Goal: Task Accomplishment & Management: Complete application form

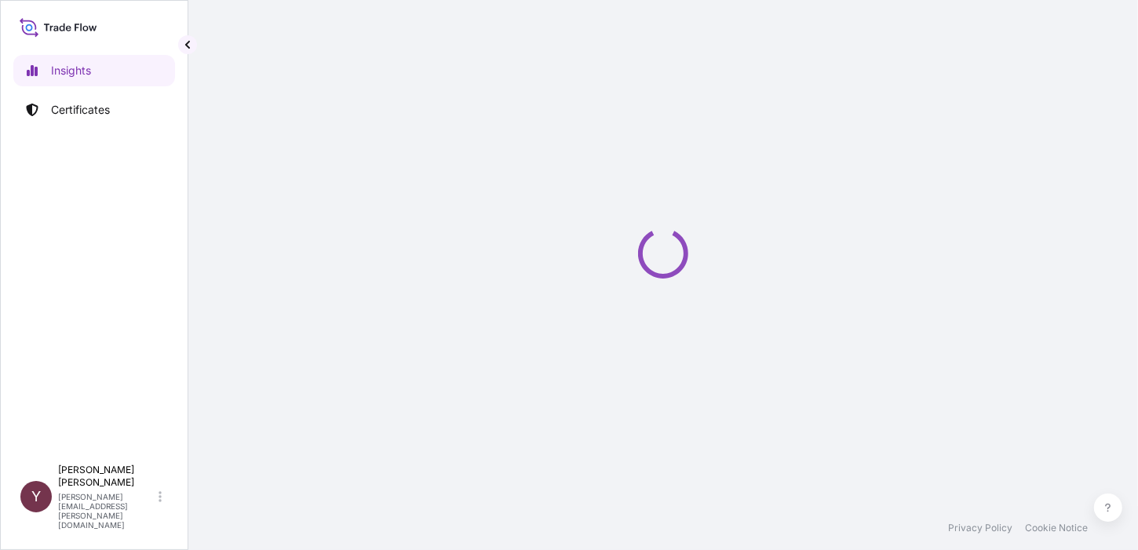
select select "2025"
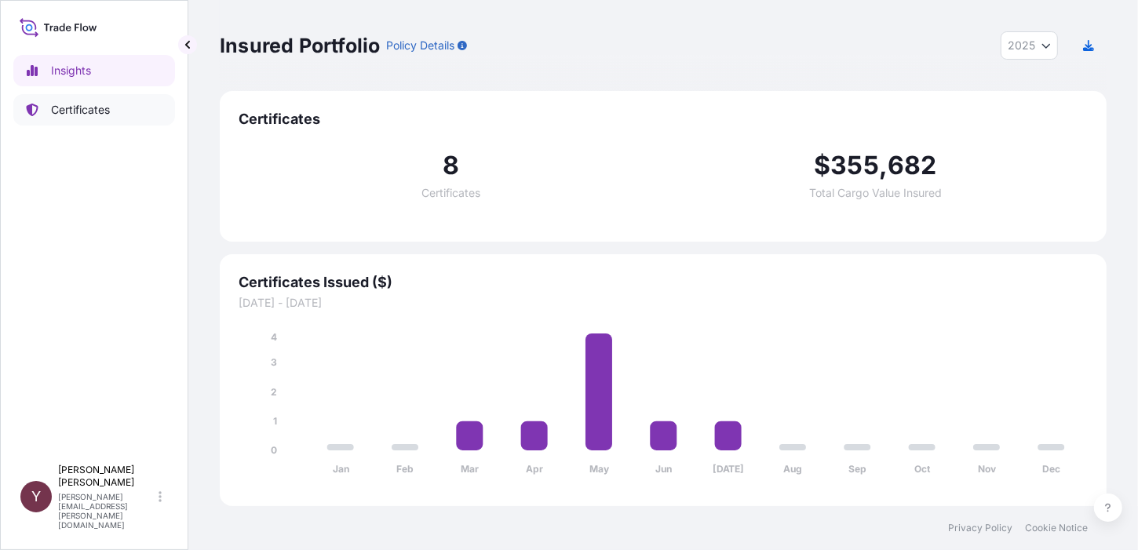
click at [78, 112] on p "Certificates" at bounding box center [80, 110] width 59 height 16
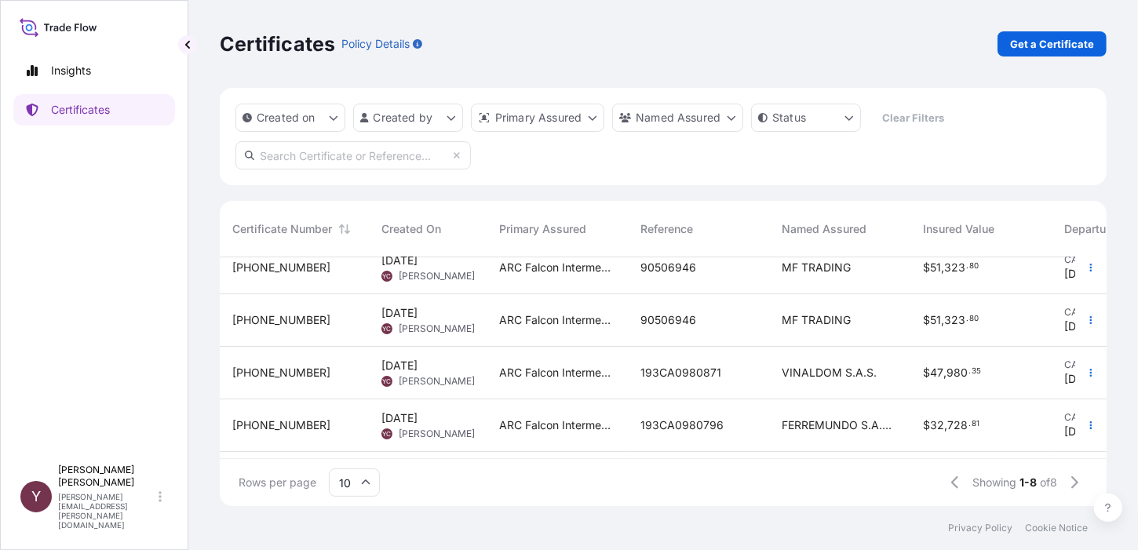
scroll to position [231, 0]
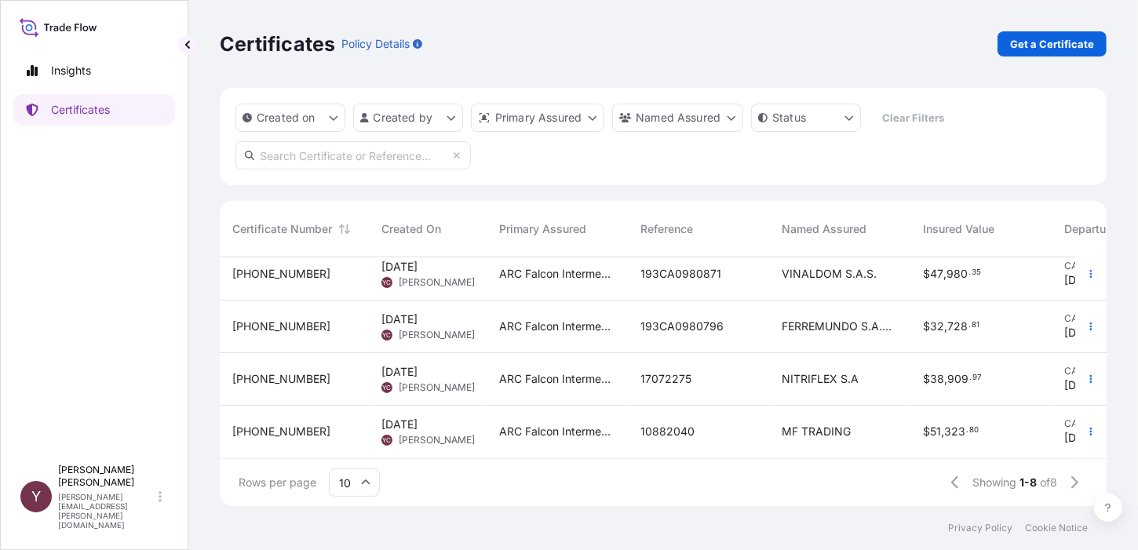
click at [797, 268] on span "VINALDOM S.A.S." at bounding box center [829, 274] width 95 height 16
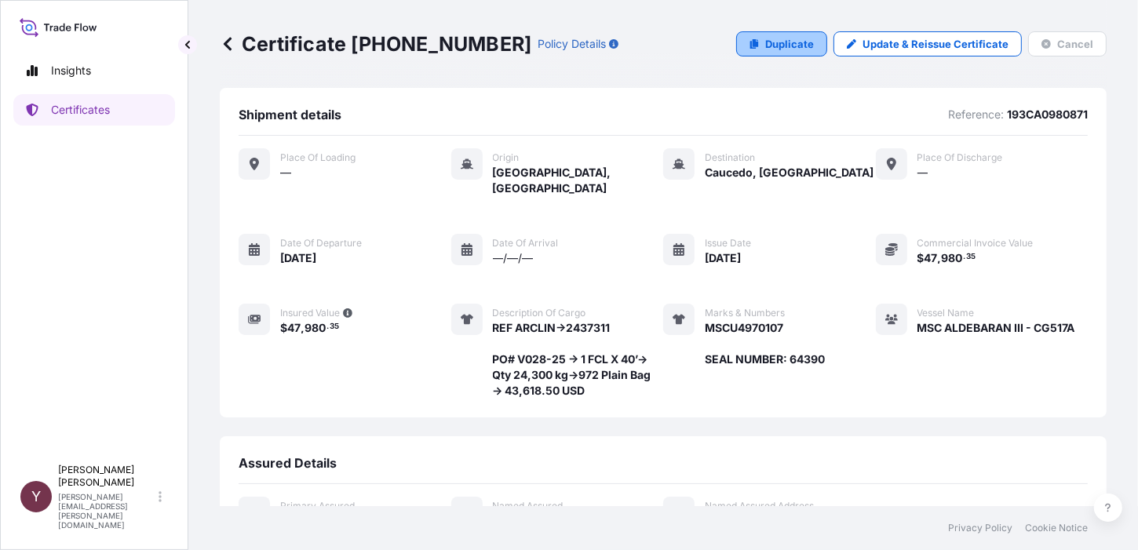
click at [779, 42] on p "Duplicate" at bounding box center [789, 44] width 49 height 16
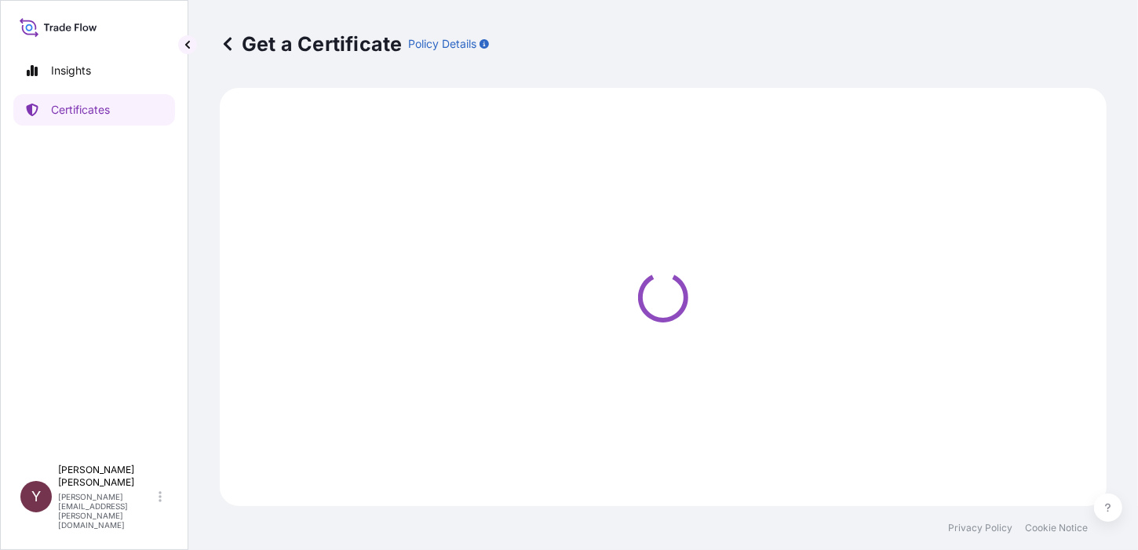
select select "Barge"
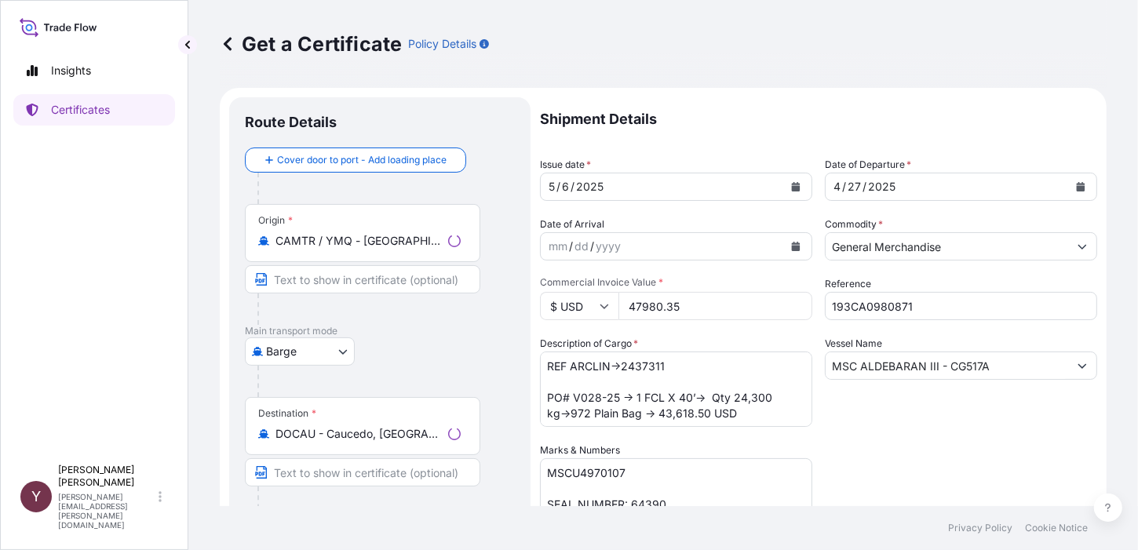
select select "31460"
click at [792, 187] on icon "Calendar" at bounding box center [796, 186] width 9 height 9
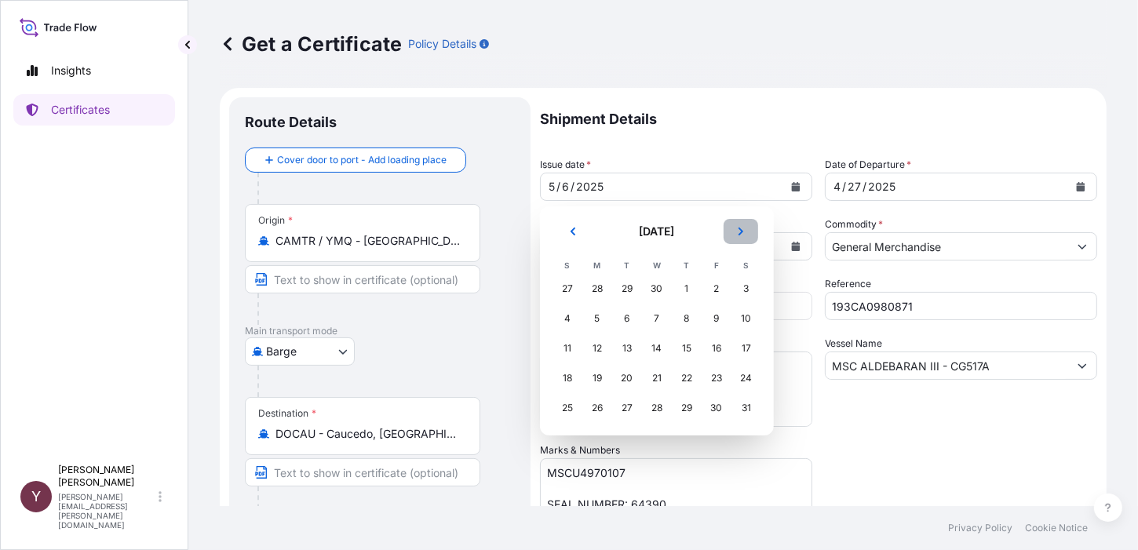
click at [740, 235] on icon "Next" at bounding box center [740, 231] width 9 height 9
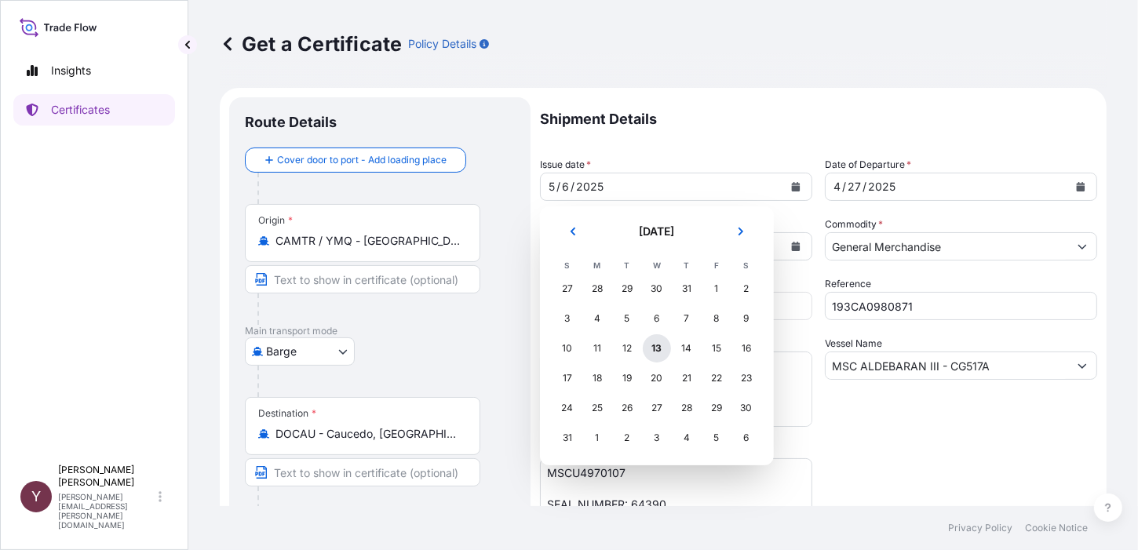
click at [653, 349] on div "13" at bounding box center [657, 348] width 28 height 28
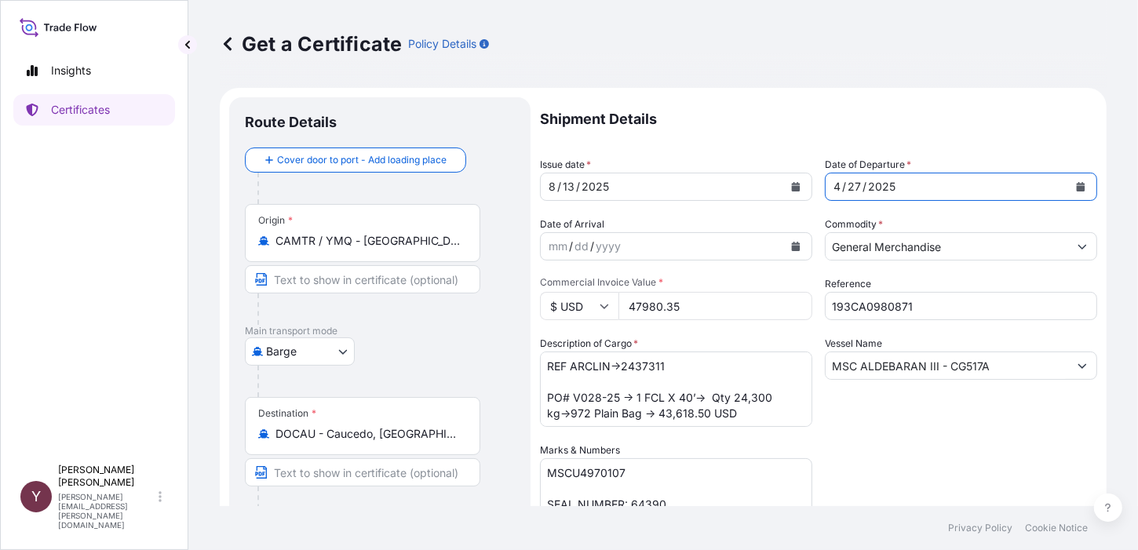
click at [1077, 187] on icon "Calendar" at bounding box center [1081, 186] width 9 height 9
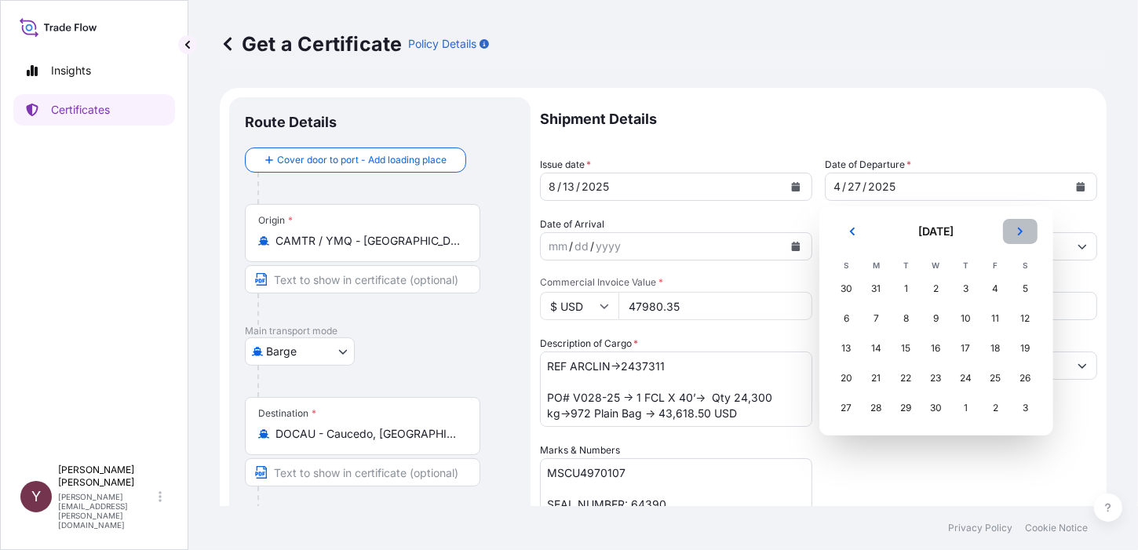
click at [1017, 233] on icon "Next" at bounding box center [1020, 231] width 9 height 9
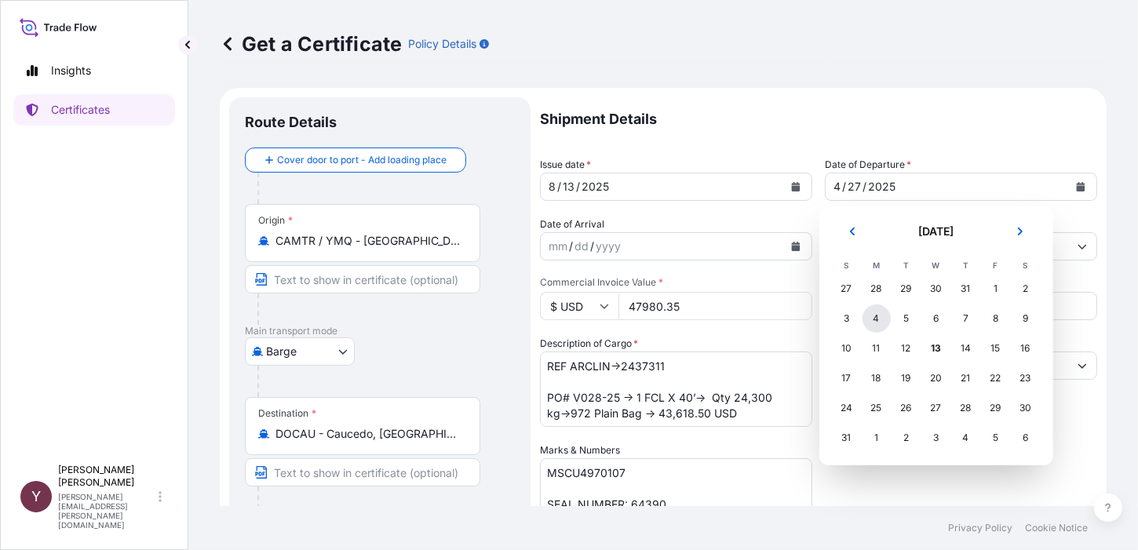
click at [875, 324] on div "4" at bounding box center [877, 319] width 28 height 28
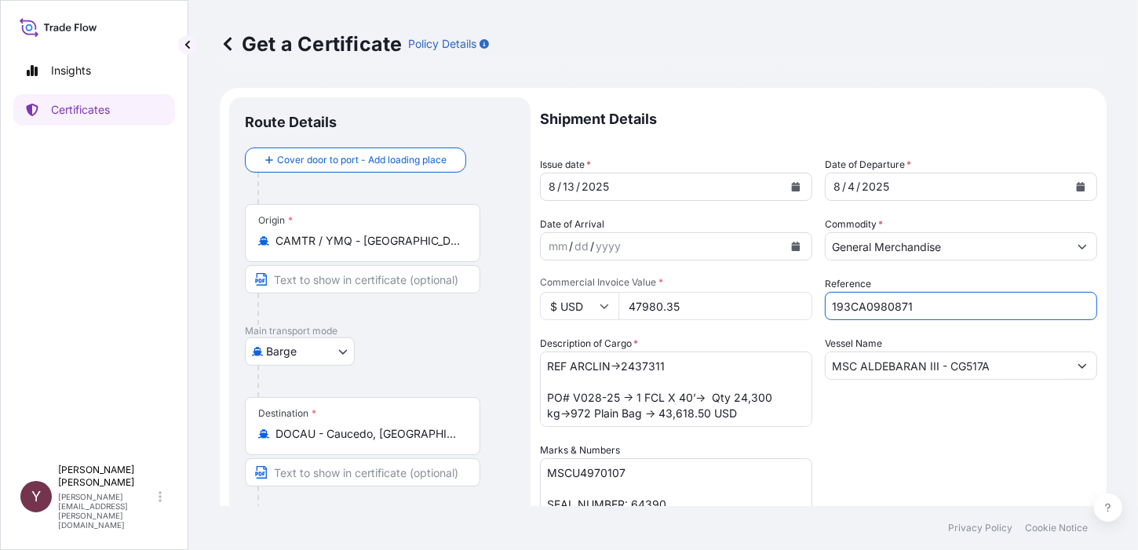
drag, startPoint x: 934, startPoint y: 307, endPoint x: 810, endPoint y: 310, distance: 124.0
click at [810, 310] on div "Shipment Details Issue date * 8 / 13 / 2025 Date of Departure * 8 / 4 / 2025 Da…" at bounding box center [818, 441] width 557 height 688
type input "EBKG13679371"
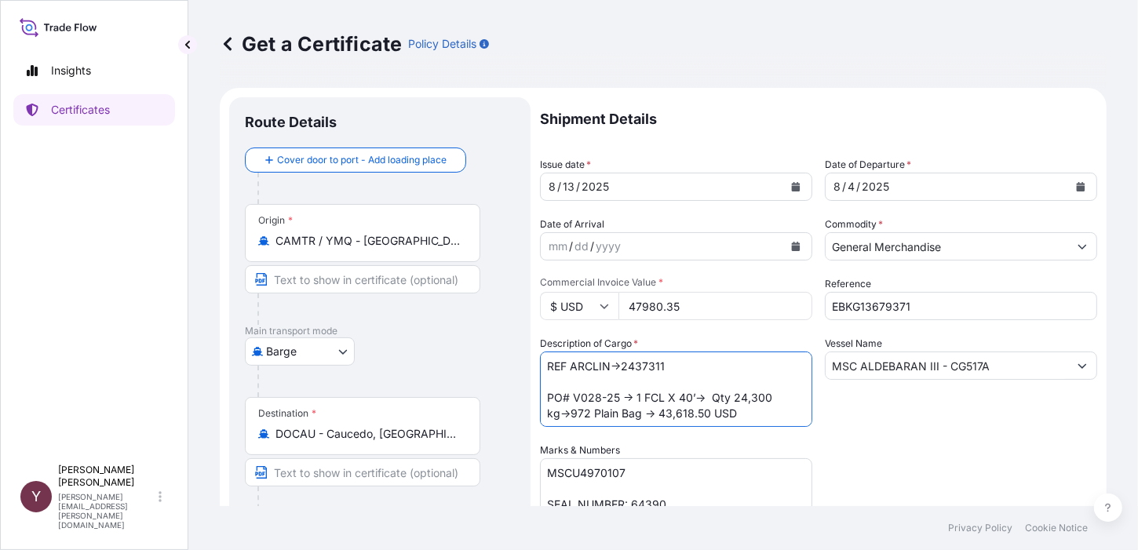
drag, startPoint x: 669, startPoint y: 363, endPoint x: 622, endPoint y: 372, distance: 48.0
click at [622, 372] on textarea "REF ARCLIN→2437311 PO# V028-25 → 1 FCL X 40’→ Qty 24,300 kg→972 Plain Bag → 43,…" at bounding box center [676, 389] width 272 height 75
drag, startPoint x: 600, startPoint y: 397, endPoint x: 587, endPoint y: 400, distance: 12.9
click at [587, 400] on textarea "REF ARCLIN→2437311 PO# V028-25 → 1 FCL X 40’→ Qty 24,300 kg→972 Plain Bag → 43,…" at bounding box center [676, 389] width 272 height 75
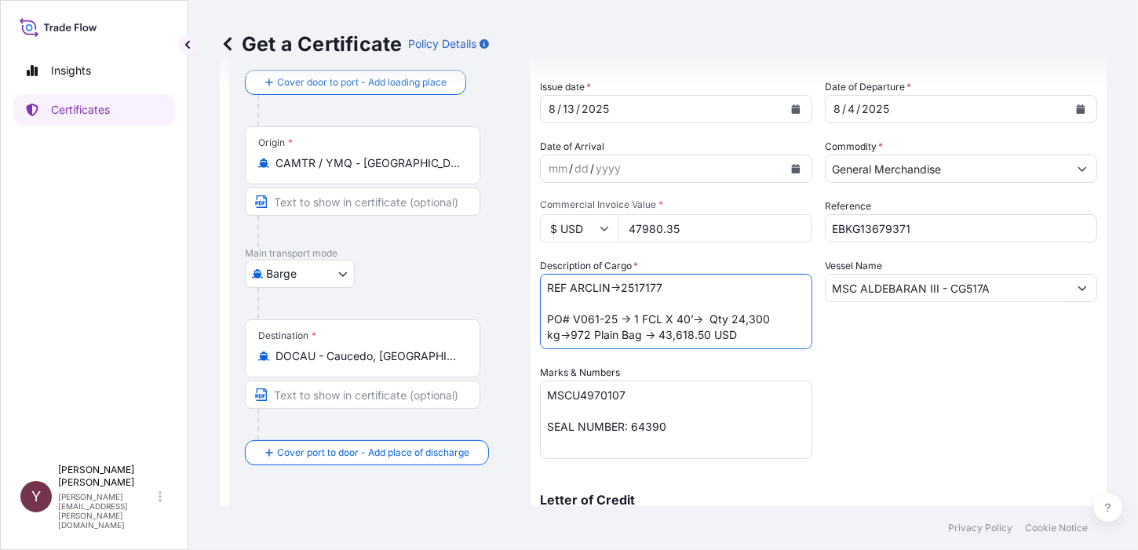
scroll to position [78, 0]
type textarea "REF ARCLIN→2517177 PO# V061-25 → 1 FCL X 40’→ Qty 24,300 kg→972 Plain Bag → 43,…"
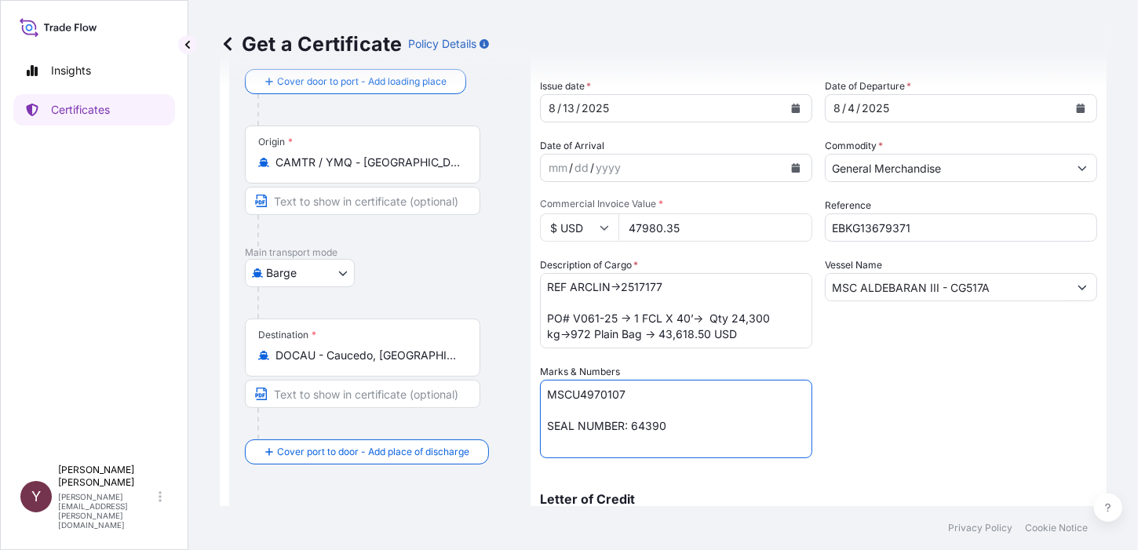
drag, startPoint x: 624, startPoint y: 398, endPoint x: 549, endPoint y: 399, distance: 75.3
click at [549, 399] on textarea "MSCU4970107 SEAL NUMBER: 64390" at bounding box center [676, 419] width 272 height 78
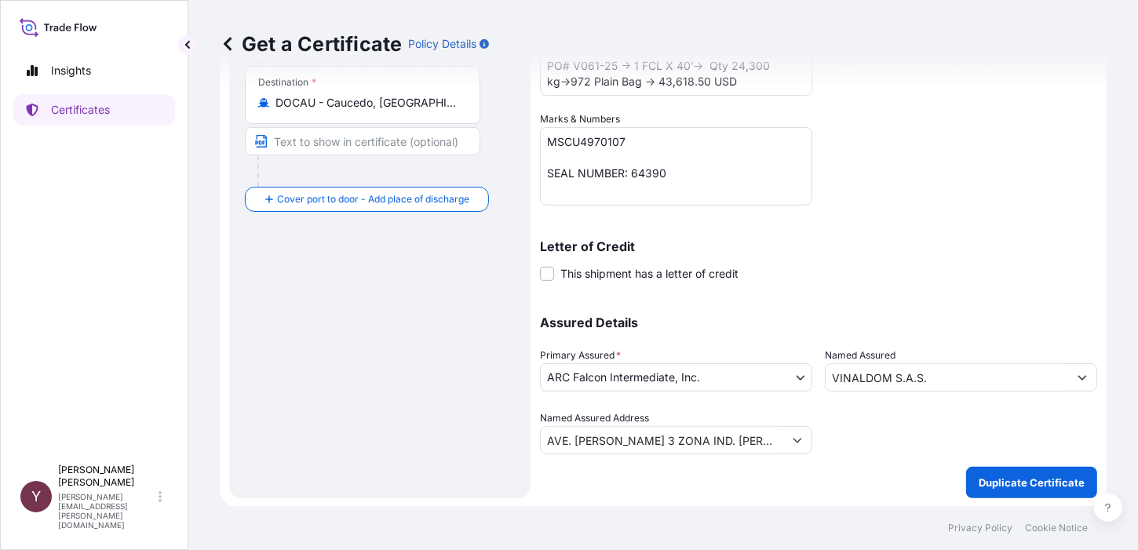
scroll to position [174, 0]
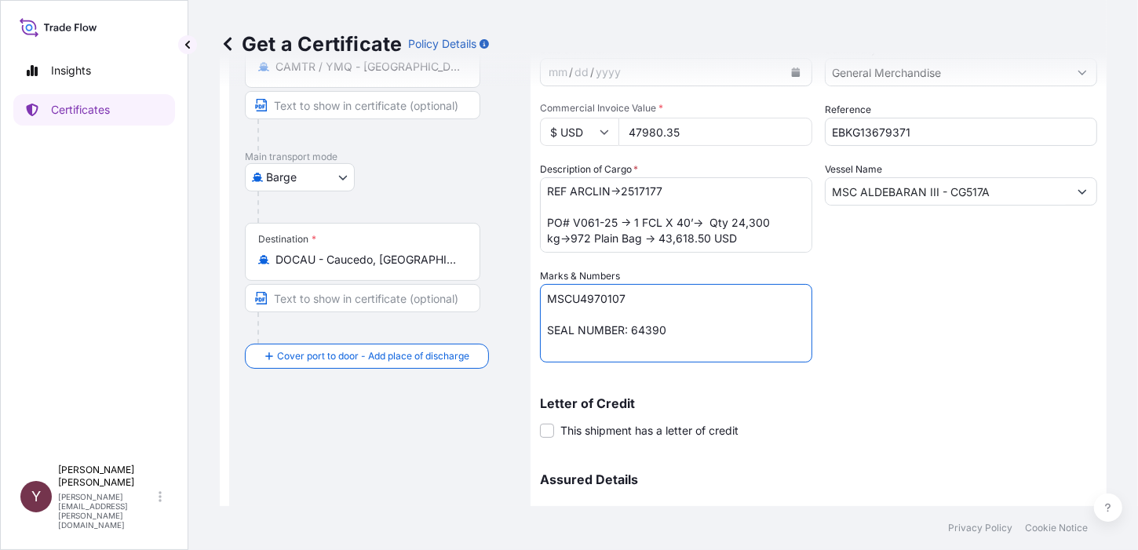
click at [573, 298] on textarea "MSCU4970107 SEAL NUMBER: 64390" at bounding box center [676, 323] width 272 height 78
click at [614, 297] on textarea "MSCU4970107 SEAL NUMBER: 64390" at bounding box center [676, 323] width 272 height 78
drag, startPoint x: 626, startPoint y: 297, endPoint x: 552, endPoint y: 306, distance: 75.1
click at [552, 306] on textarea "MSCU4970107 SEAL NUMBER: 64390" at bounding box center [676, 323] width 272 height 78
click at [635, 294] on textarea "MSCU4970107 SEAL NUMBER: 64390" at bounding box center [676, 323] width 272 height 78
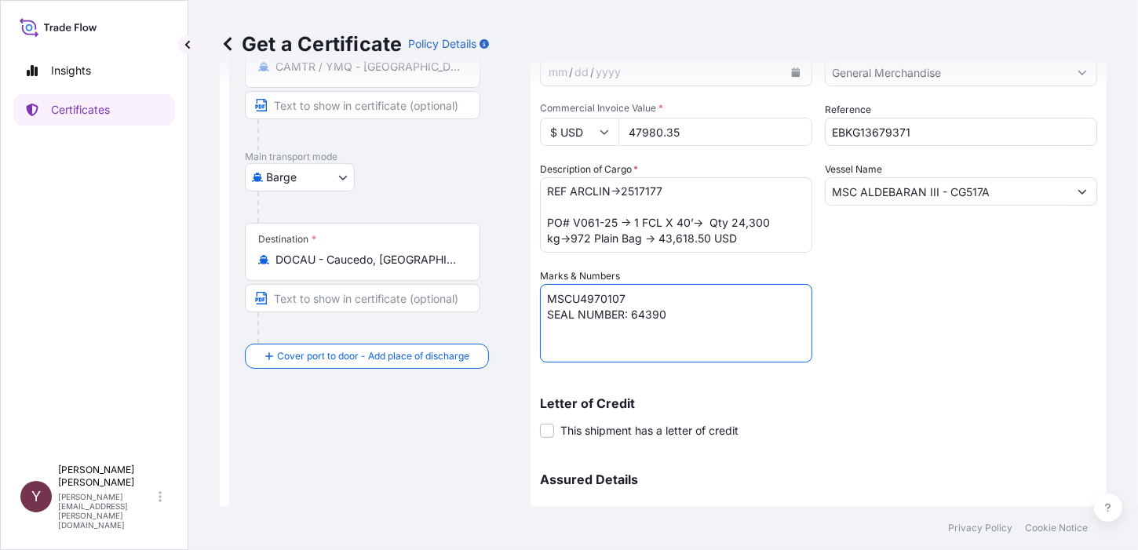
click at [634, 296] on textarea "MSCU4970107 SEAL NUMBER: 64390" at bounding box center [676, 323] width 272 height 78
drag, startPoint x: 628, startPoint y: 301, endPoint x: 546, endPoint y: 306, distance: 81.8
click at [546, 306] on textarea "MSCU4970107 SEAL NUMBER: 64390" at bounding box center [676, 323] width 272 height 78
drag, startPoint x: 666, startPoint y: 332, endPoint x: 642, endPoint y: 334, distance: 24.4
click at [642, 334] on textarea "MSCU4970107 SEAL NUMBER: 64390" at bounding box center [676, 323] width 272 height 78
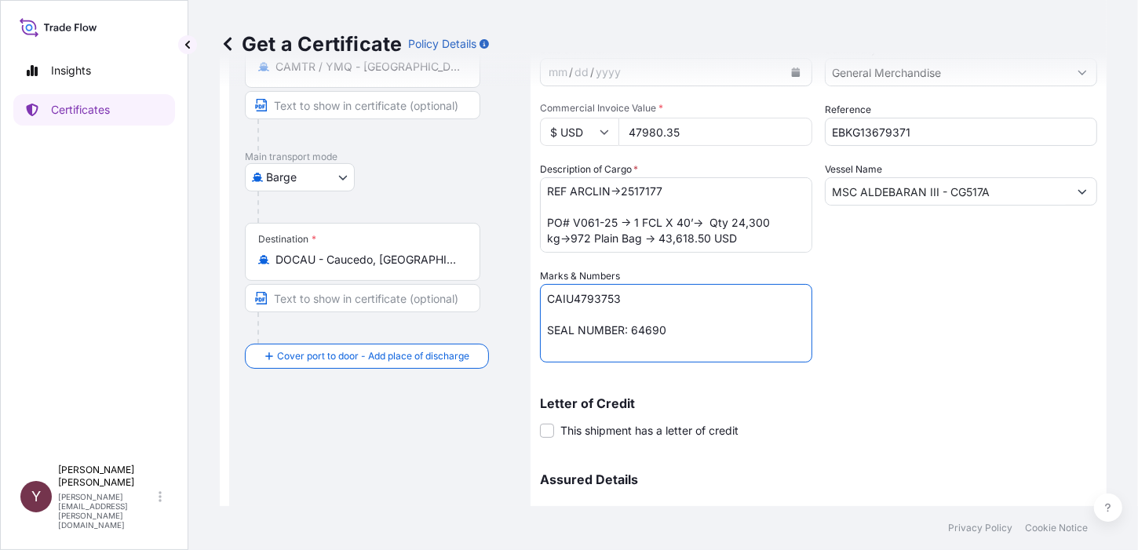
type textarea "CAIU4793753 SEAL NUMBER: 64690"
drag, startPoint x: 854, startPoint y: 191, endPoint x: 989, endPoint y: 187, distance: 135.0
click at [989, 187] on input "MSC ALDEBARAN III - CG517A" at bounding box center [947, 191] width 243 height 28
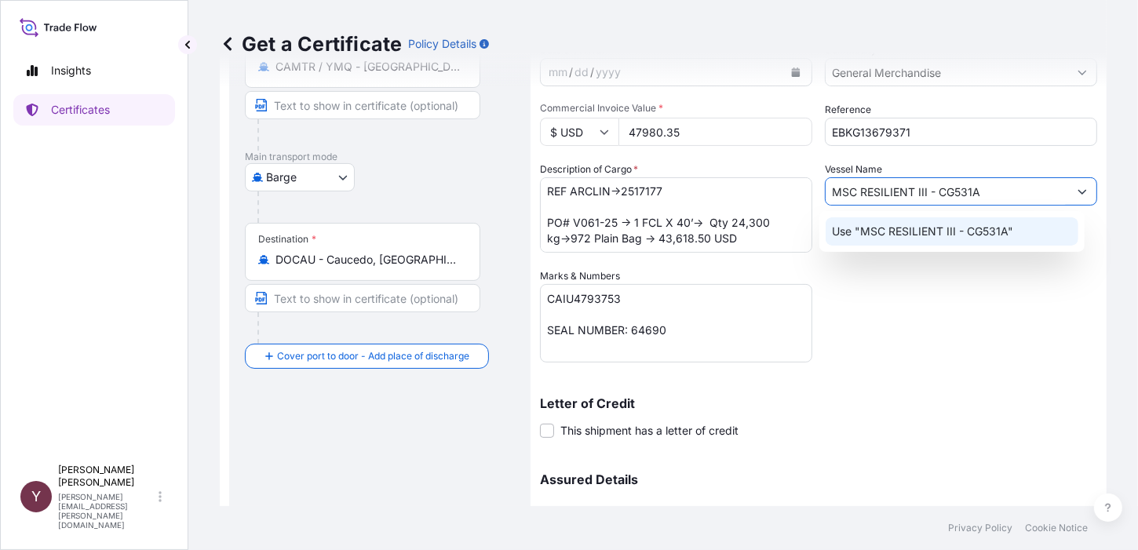
click at [961, 235] on p "Use "MSC RESILIENT III - CG531A"" at bounding box center [922, 232] width 181 height 16
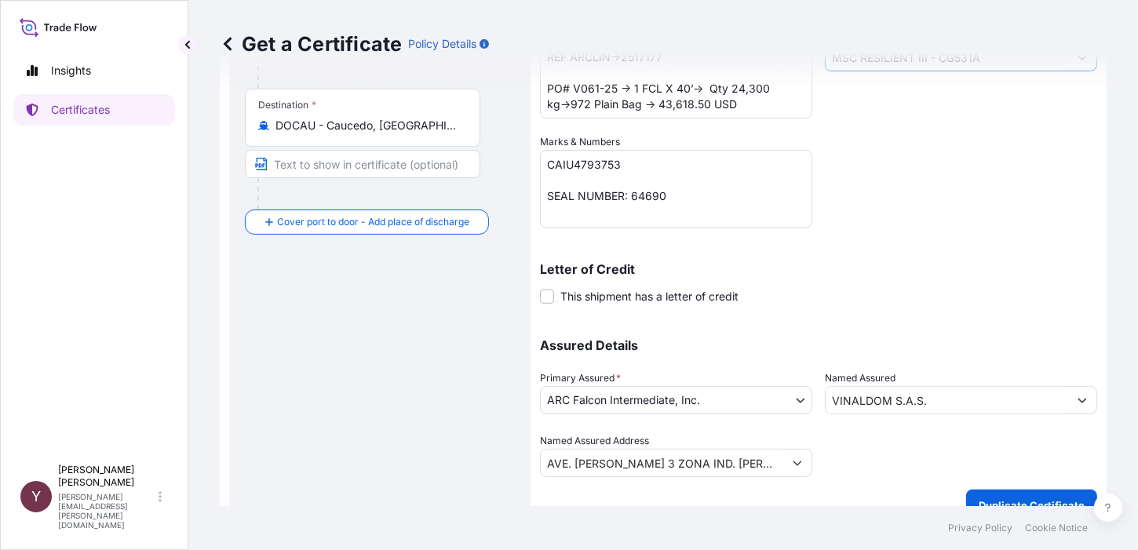
scroll to position [331, 0]
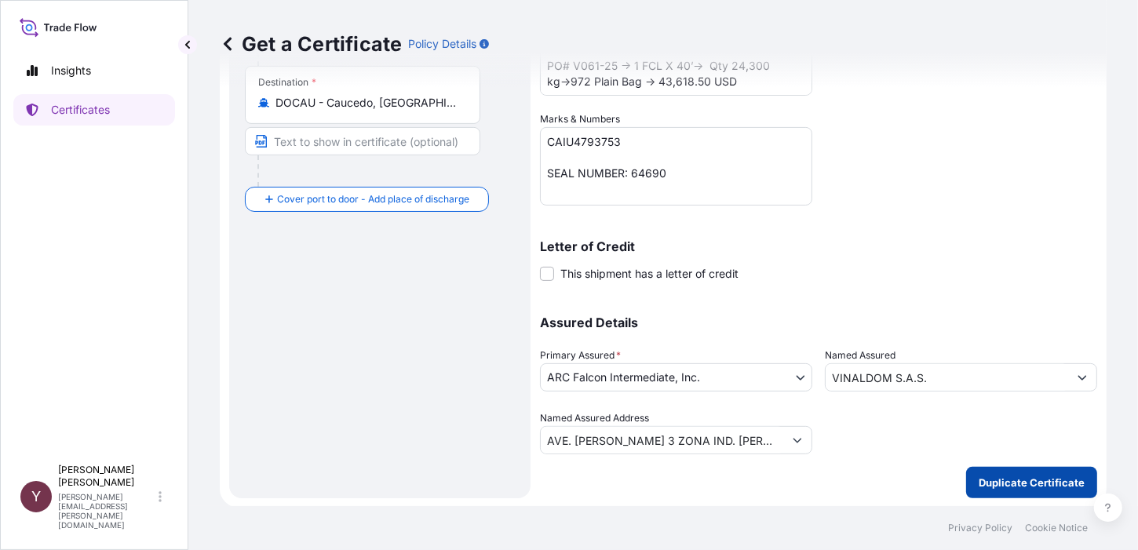
type input "MSC RESILIENT III - CG531A"
click at [992, 480] on p "Duplicate Certificate" at bounding box center [1032, 483] width 106 height 16
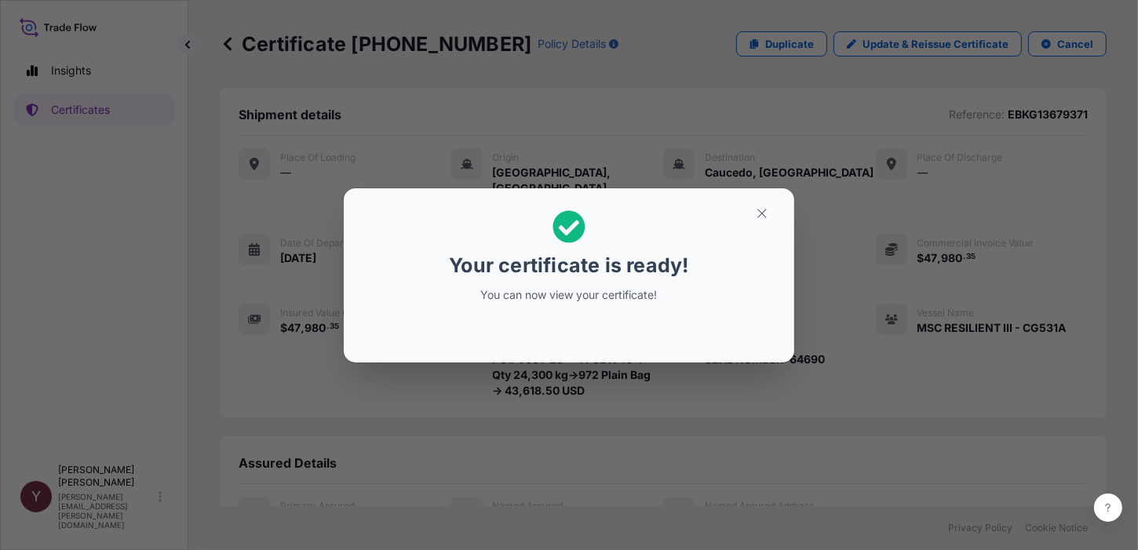
click at [622, 363] on div "Your certificate is ready! You can now view your certificate!" at bounding box center [569, 275] width 1138 height 550
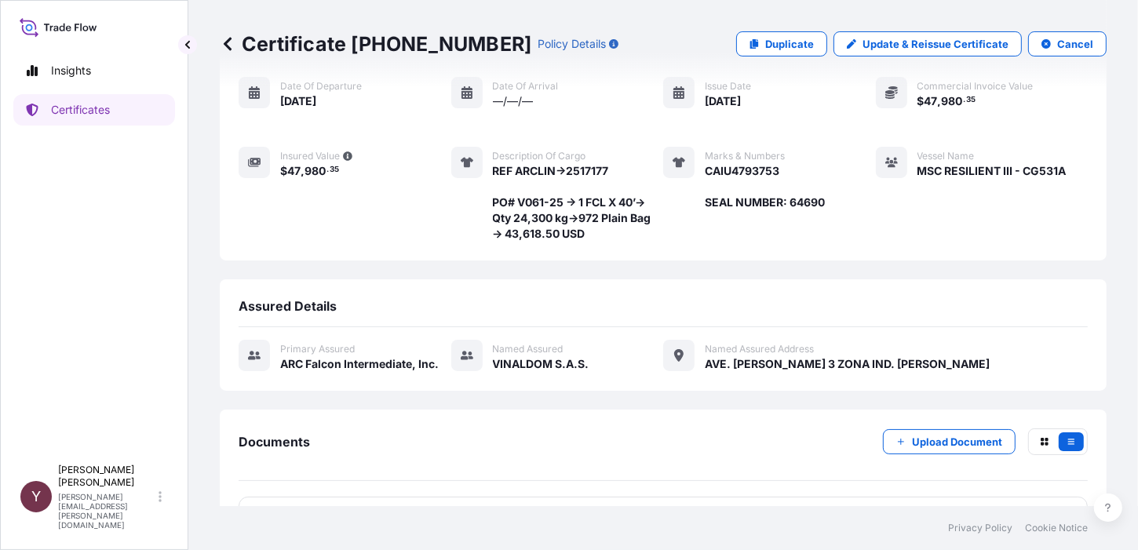
scroll to position [188, 0]
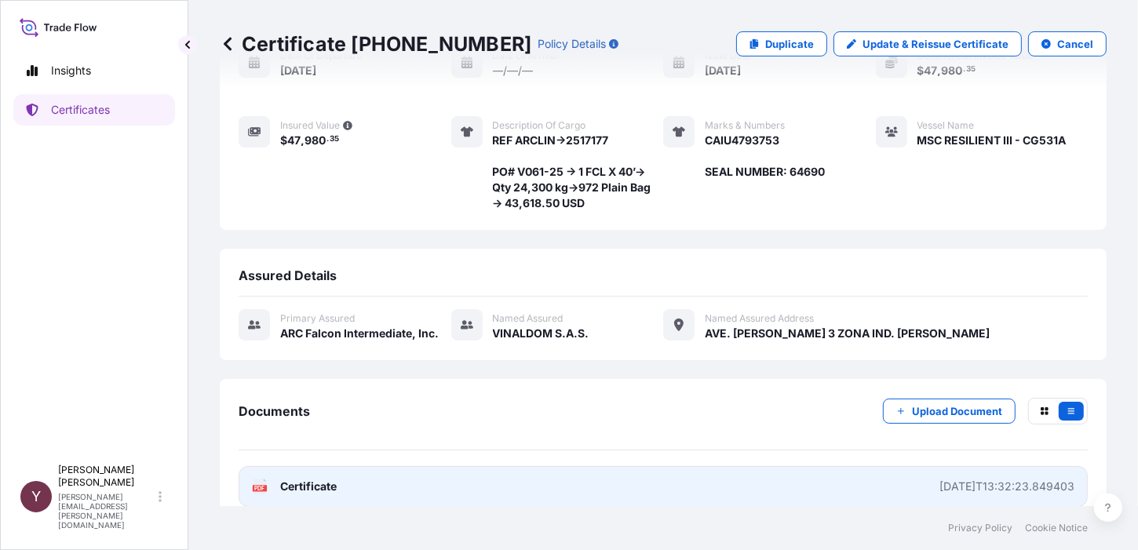
click at [290, 479] on span "Certificate" at bounding box center [308, 487] width 57 height 16
